Goal: Navigation & Orientation: Find specific page/section

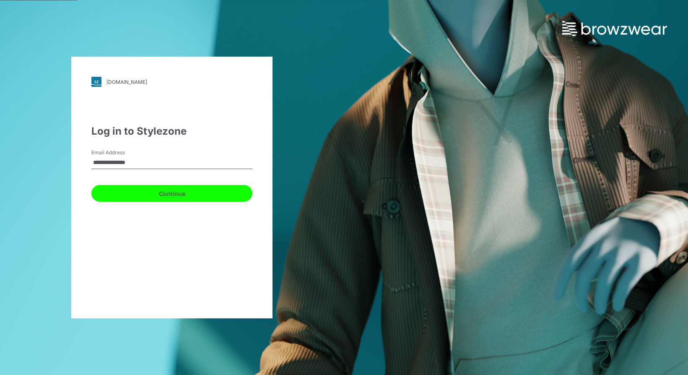
click at [184, 185] on button "Continue" at bounding box center [171, 193] width 161 height 17
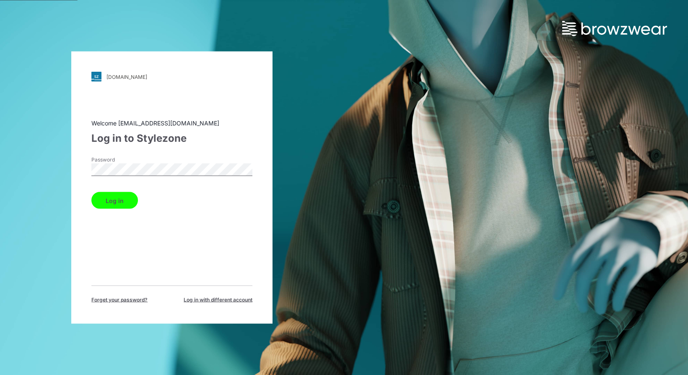
click at [127, 206] on button "Log in" at bounding box center [114, 200] width 47 height 17
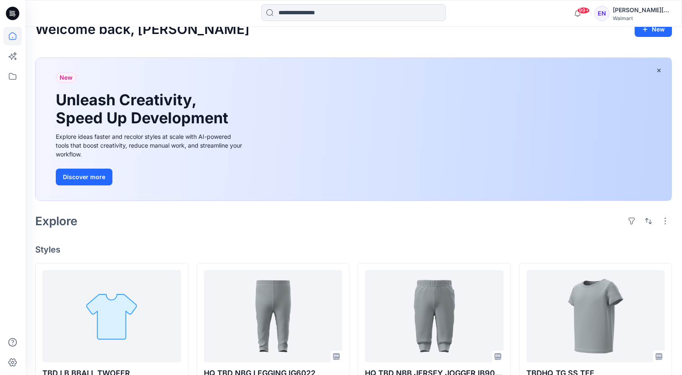
scroll to position [16, 0]
click at [11, 82] on icon at bounding box center [12, 76] width 18 height 18
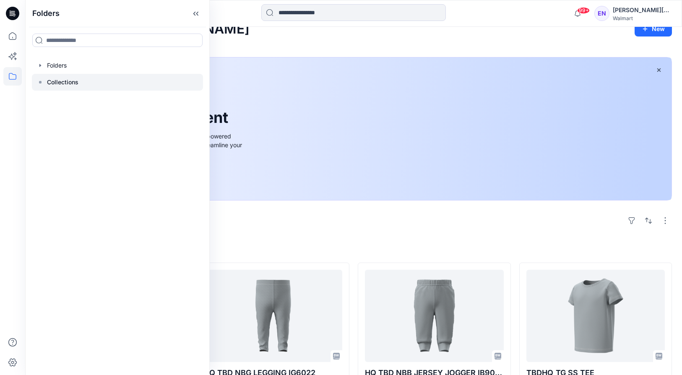
click at [59, 86] on p "Collections" at bounding box center [62, 82] width 31 height 10
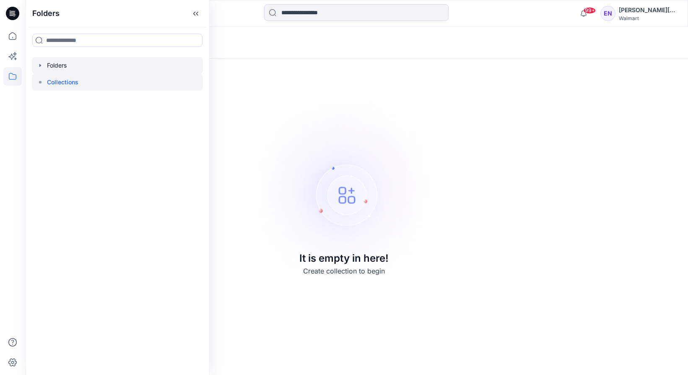
click at [70, 65] on div at bounding box center [117, 65] width 171 height 17
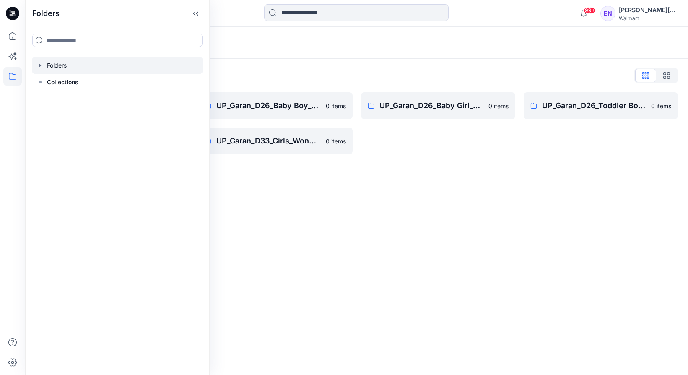
click at [291, 58] on div "Folders" at bounding box center [356, 43] width 663 height 32
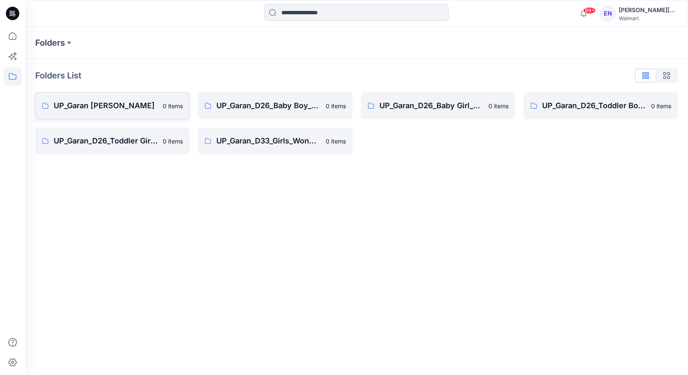
click at [153, 97] on link "UP_Garan [PERSON_NAME] 0 items" at bounding box center [112, 105] width 154 height 27
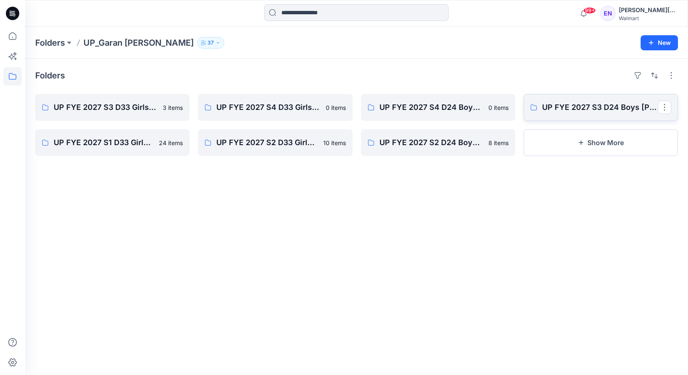
click at [541, 104] on link "UP FYE 2027 S3 D24 Boys [PERSON_NAME]" at bounding box center [601, 107] width 154 height 27
